Goal: Task Accomplishment & Management: Use online tool/utility

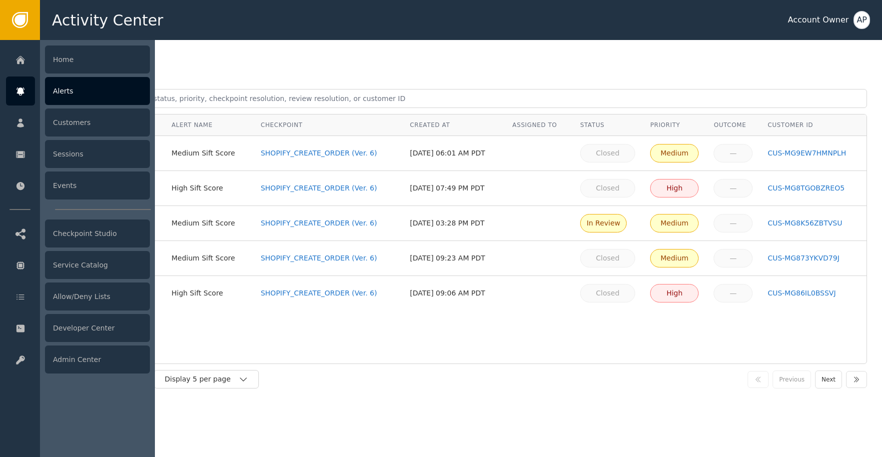
click at [60, 90] on div "Alerts" at bounding box center [97, 91] width 105 height 28
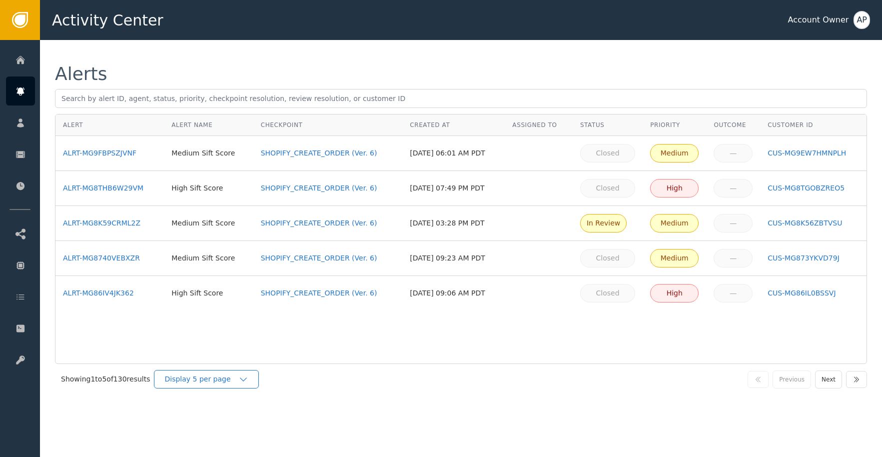
click at [227, 382] on div "Display 5 per page" at bounding box center [201, 379] width 74 height 10
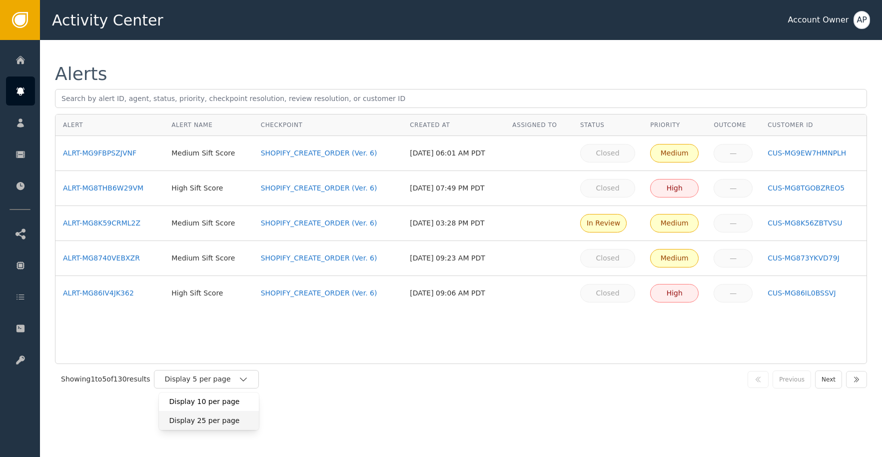
click at [220, 421] on div "Display 25 per page" at bounding box center [209, 420] width 80 height 10
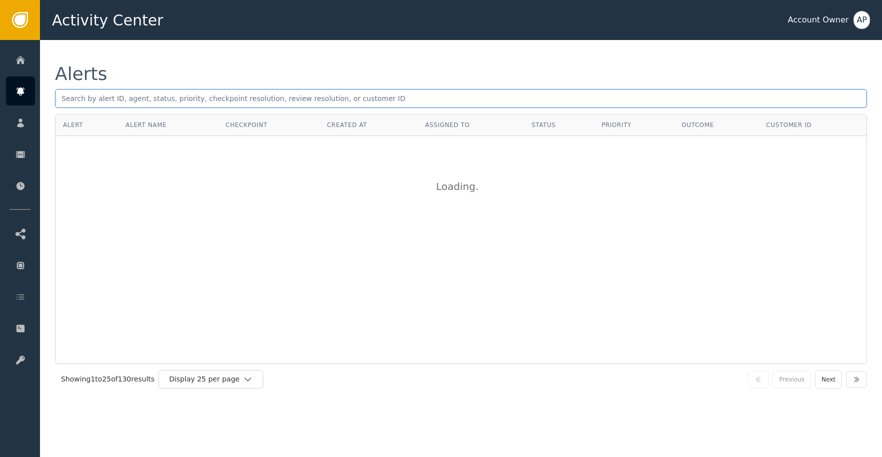
click at [157, 94] on input "text" at bounding box center [461, 98] width 812 height 19
paste input "HZ259919"
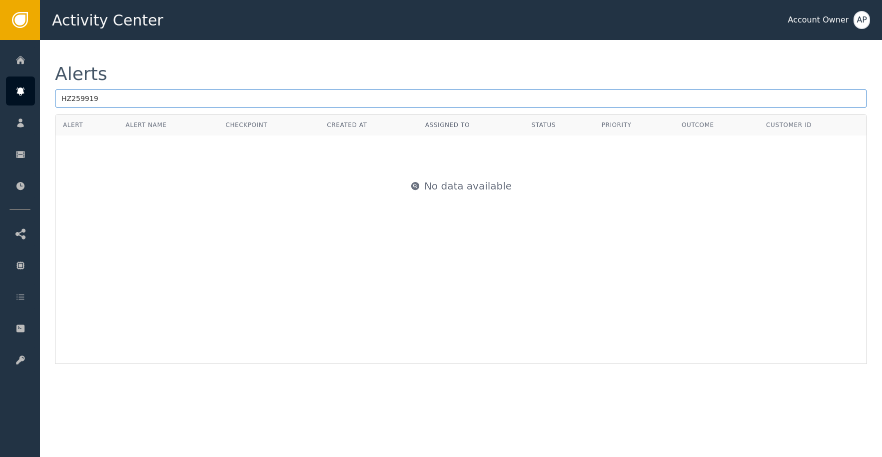
click at [192, 92] on input "HZ259919" at bounding box center [461, 98] width 812 height 19
paste input "[EMAIL_ADDRESS][DOMAIN_NAME]"
type input "[EMAIL_ADDRESS][DOMAIN_NAME]"
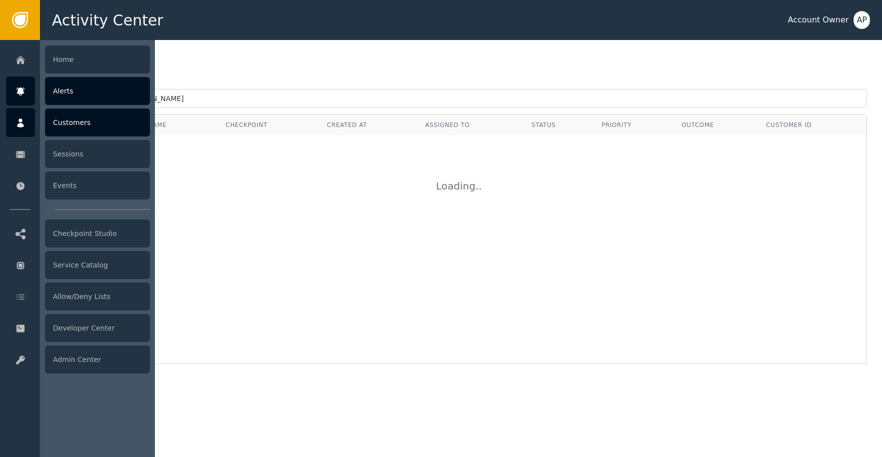
click at [31, 119] on div at bounding box center [20, 122] width 29 height 29
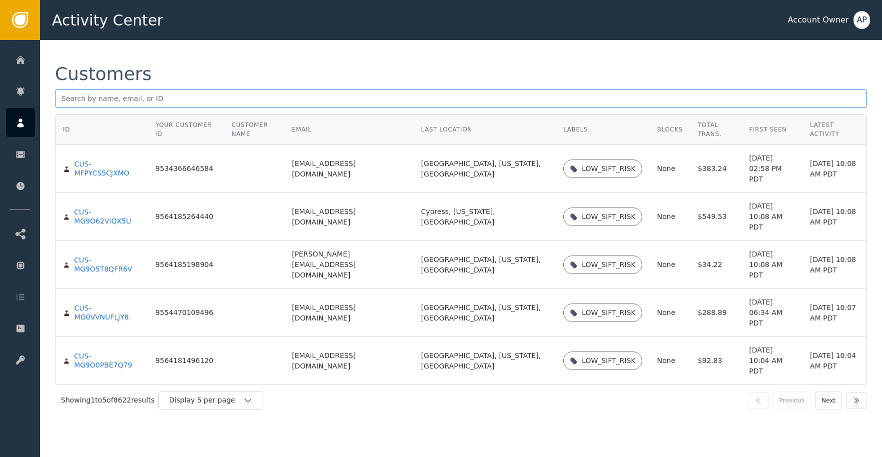
paste input "[EMAIL_ADDRESS][DOMAIN_NAME]"
click at [195, 104] on input "[EMAIL_ADDRESS][DOMAIN_NAME]" at bounding box center [461, 98] width 812 height 19
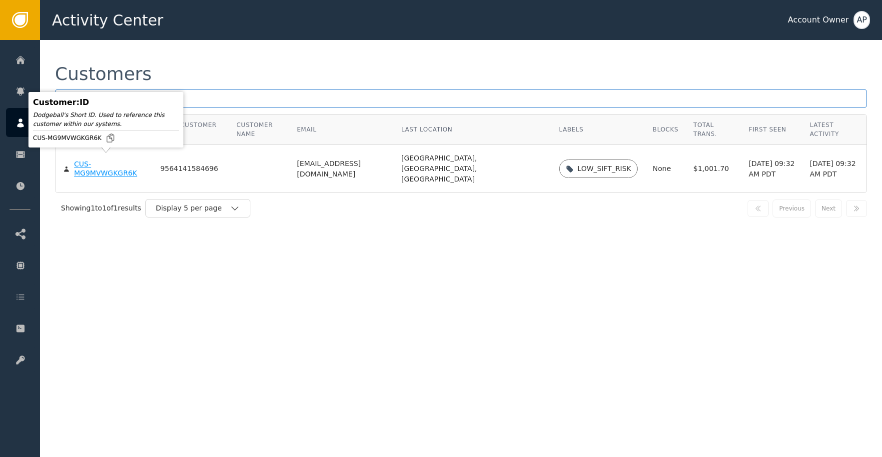
type input "[EMAIL_ADDRESS][DOMAIN_NAME]"
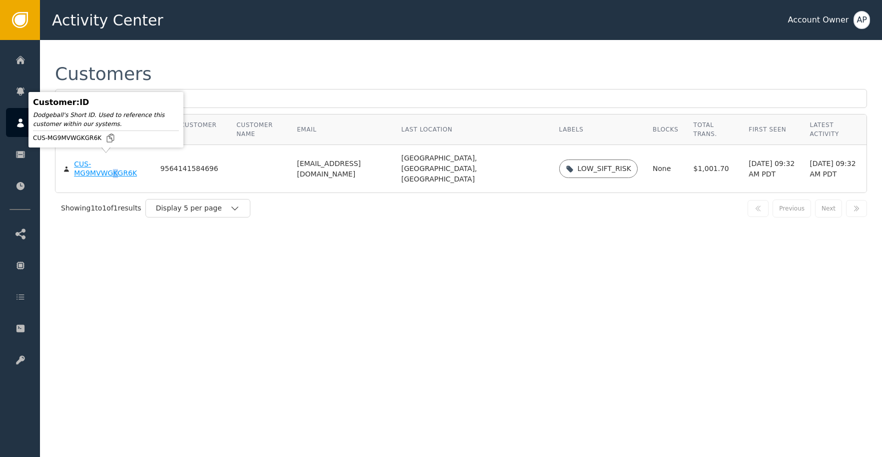
click at [114, 168] on div "CUS-MG9MVWGKGR6K" at bounding box center [109, 168] width 71 height 17
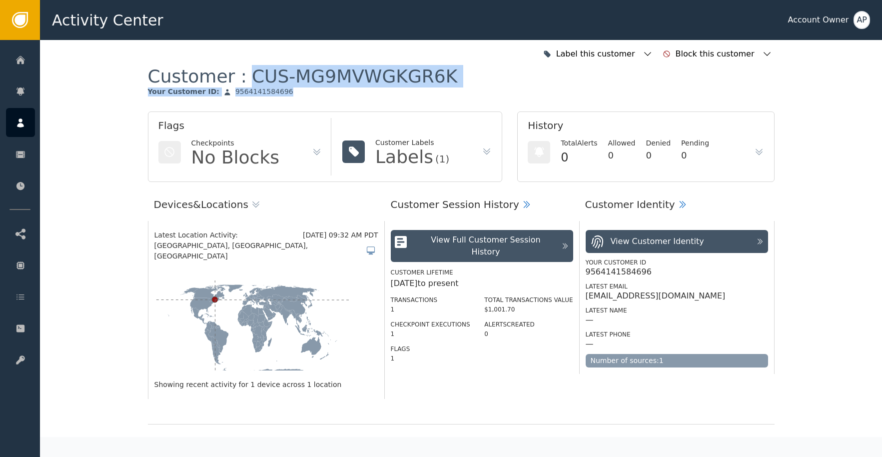
drag, startPoint x: 458, startPoint y: 78, endPoint x: 492, endPoint y: 75, distance: 34.1
click at [474, 72] on div "Customer : CUS-MG9MVWGKGR6K Your Customer ID : 9564141584696" at bounding box center [461, 88] width 627 height 46
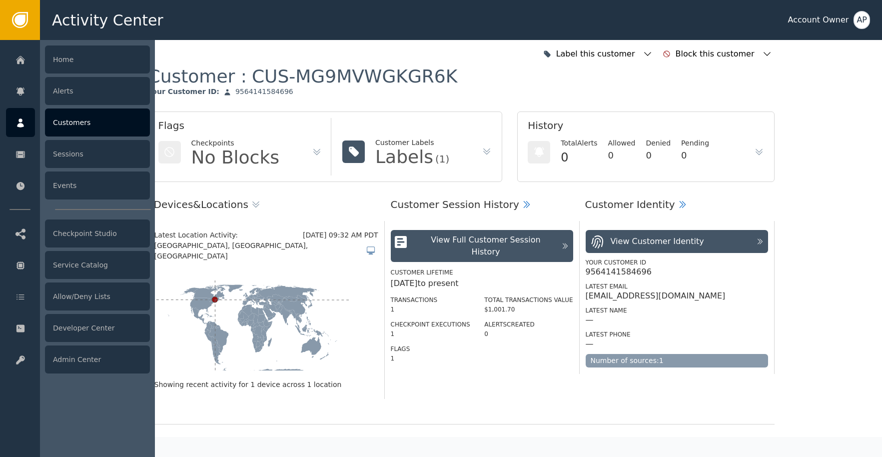
click at [10, 117] on div at bounding box center [20, 122] width 29 height 29
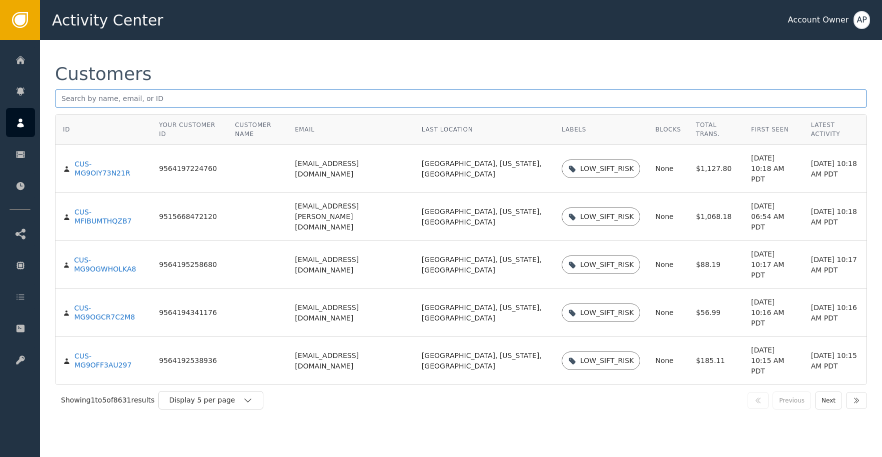
click at [129, 104] on input "text" at bounding box center [461, 98] width 812 height 19
paste input "[EMAIL_ADDRESS][DOMAIN_NAME]"
type input "[EMAIL_ADDRESS][DOMAIN_NAME]"
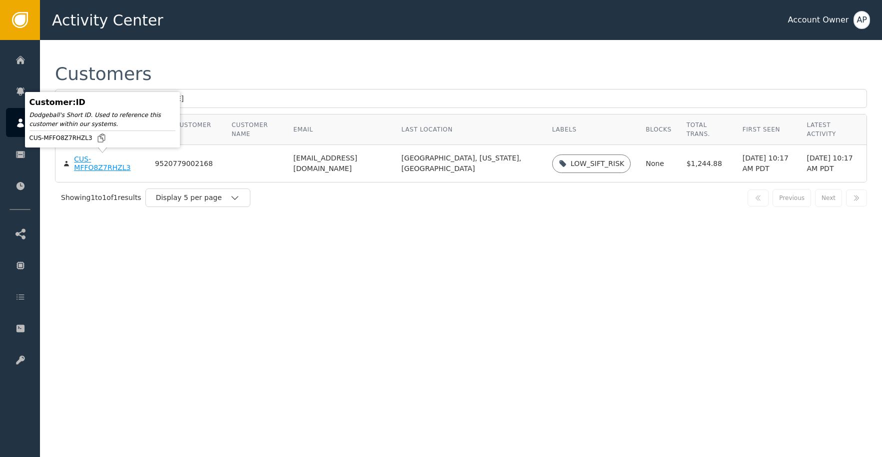
click at [90, 162] on div "CUS-MFFO8Z7RHZL3" at bounding box center [107, 163] width 66 height 17
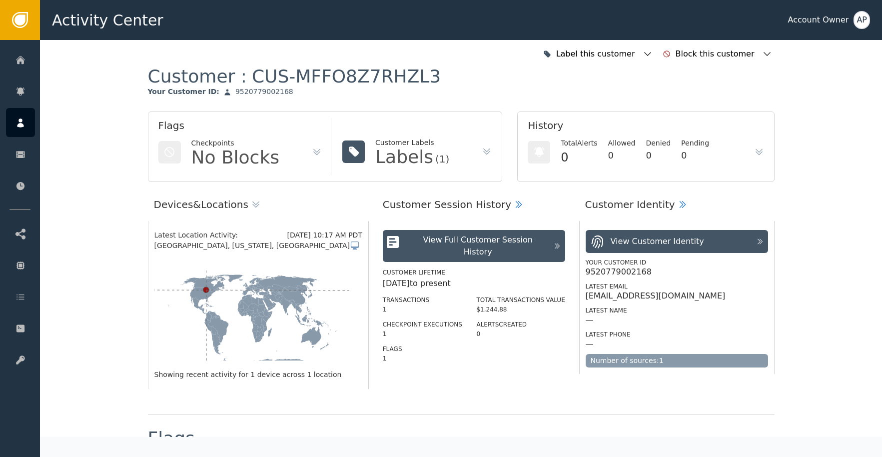
click at [514, 206] on icon at bounding box center [519, 204] width 10 height 10
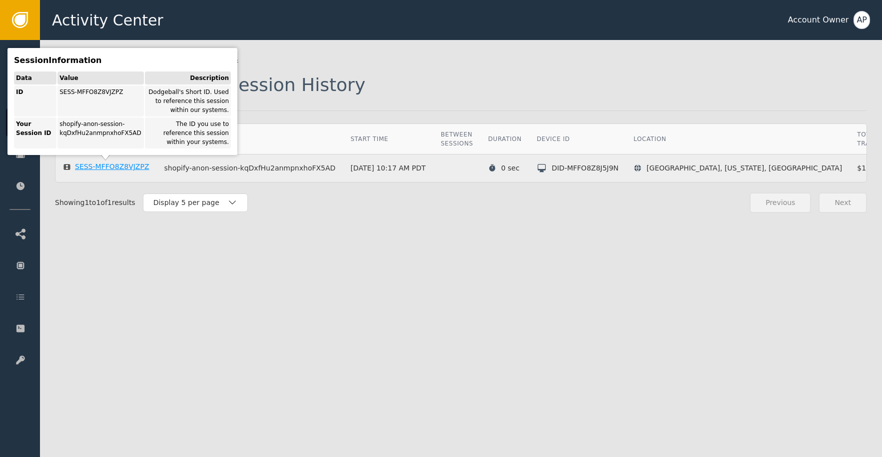
click at [124, 169] on div "SESS-MFFO8Z8VJZPZ" at bounding box center [112, 166] width 74 height 9
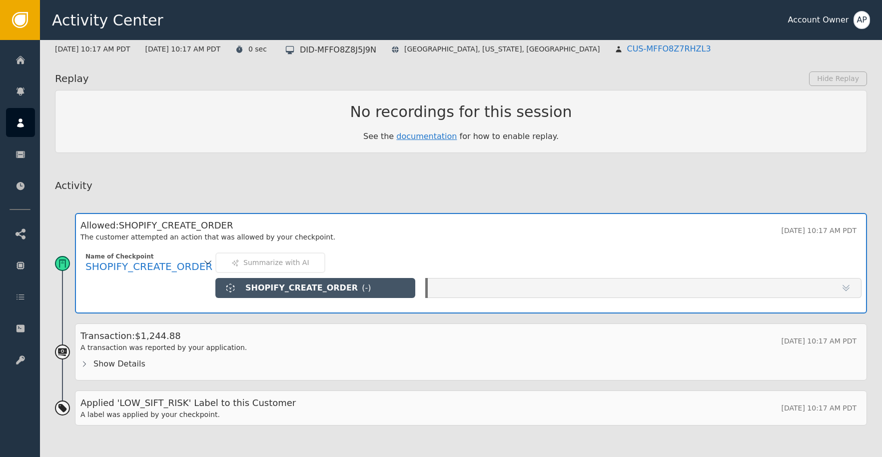
scroll to position [135, 0]
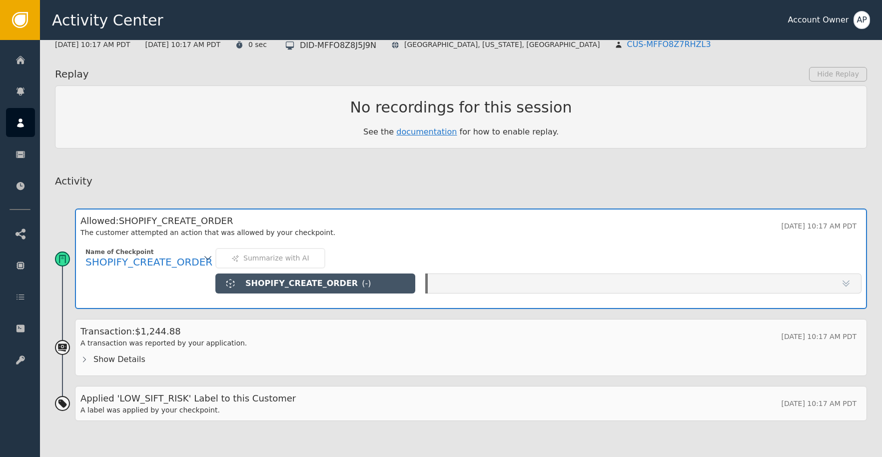
click at [712, 280] on div at bounding box center [645, 283] width 434 height 20
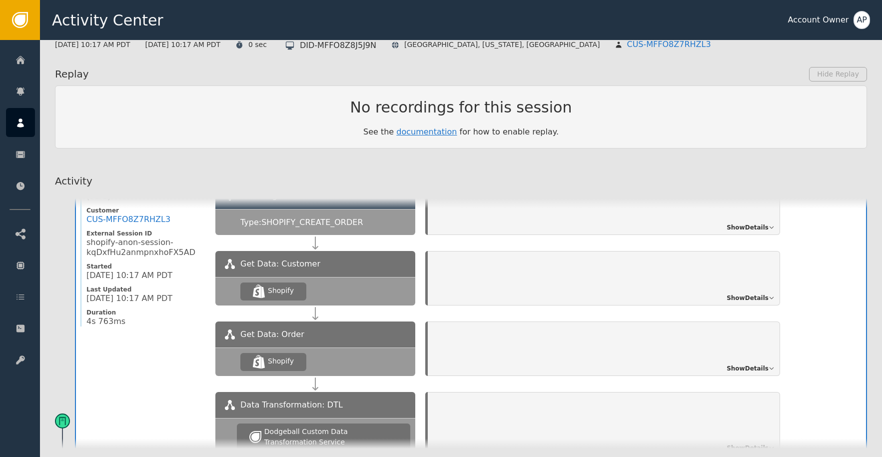
click at [751, 297] on span "Show Details" at bounding box center [748, 297] width 42 height 9
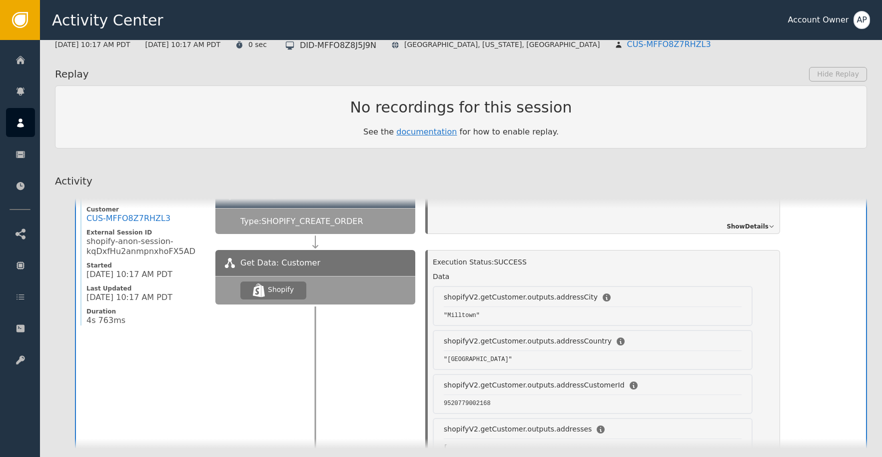
scroll to position [123, 0]
